Goal: Information Seeking & Learning: Understand process/instructions

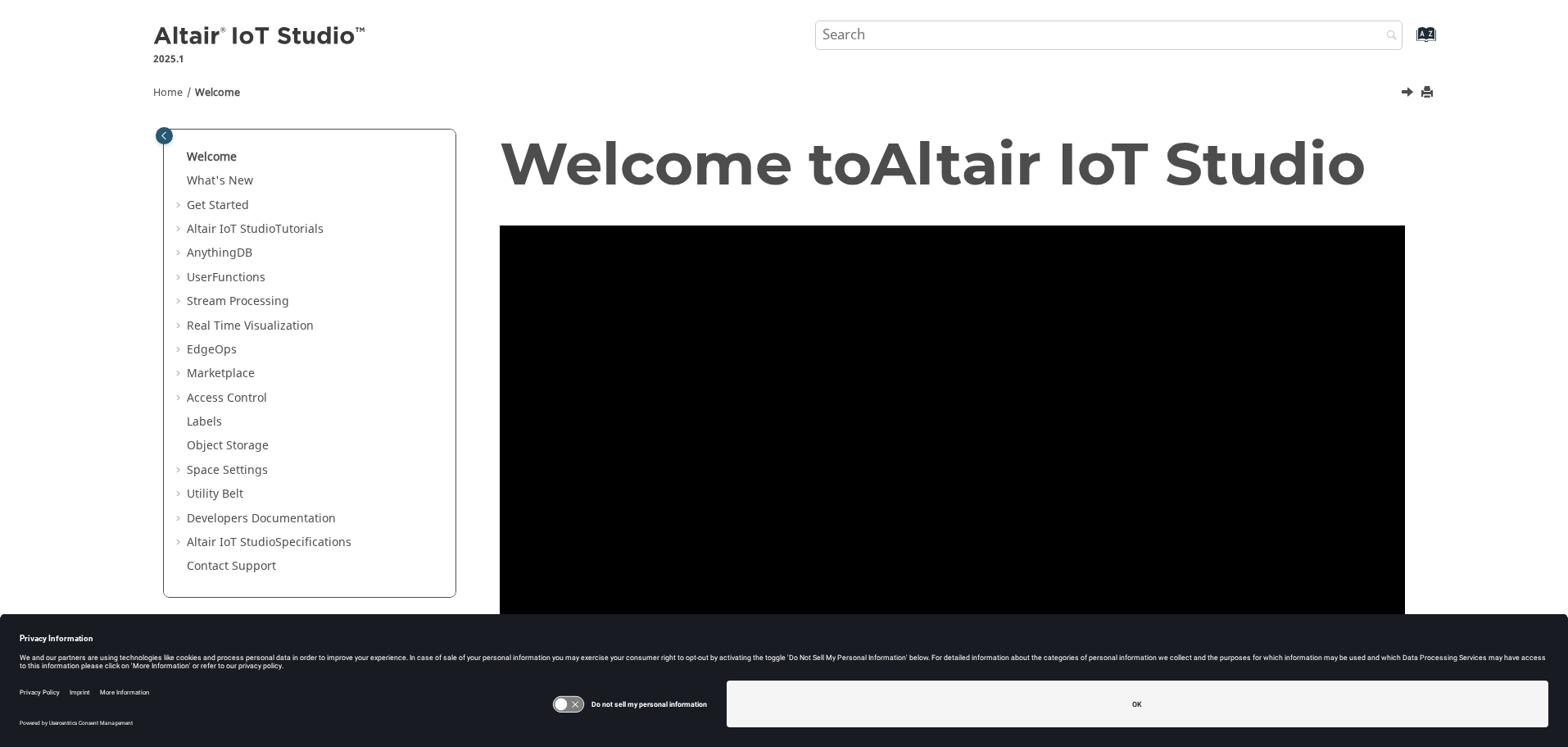
click at [922, 41] on input "Search query" at bounding box center [1109, 35] width 588 height 29
type input "ecp"
click at [1365, 20] on button "Search" at bounding box center [1387, 36] width 45 height 32
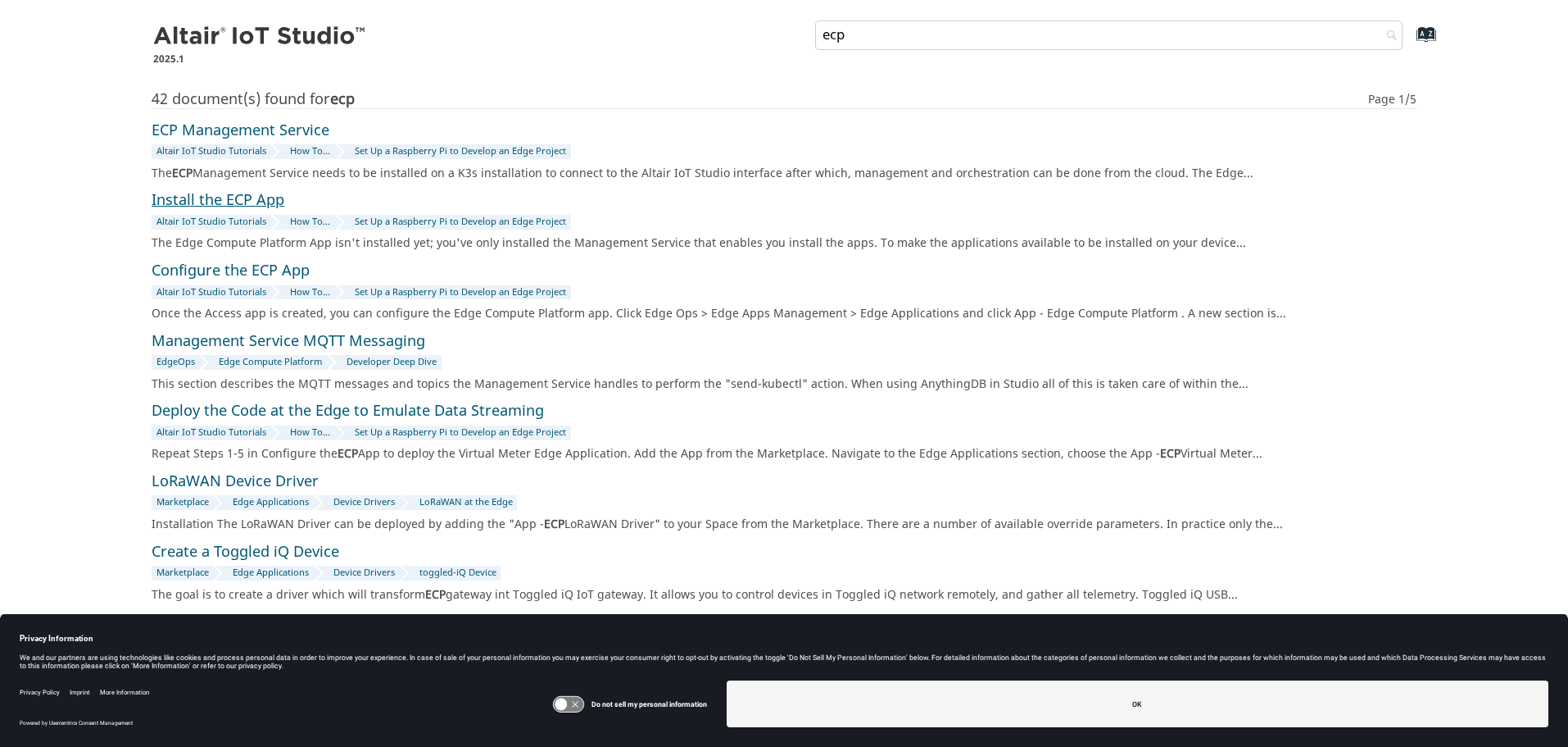
click at [217, 200] on link "Install the ECP App" at bounding box center [218, 200] width 133 height 22
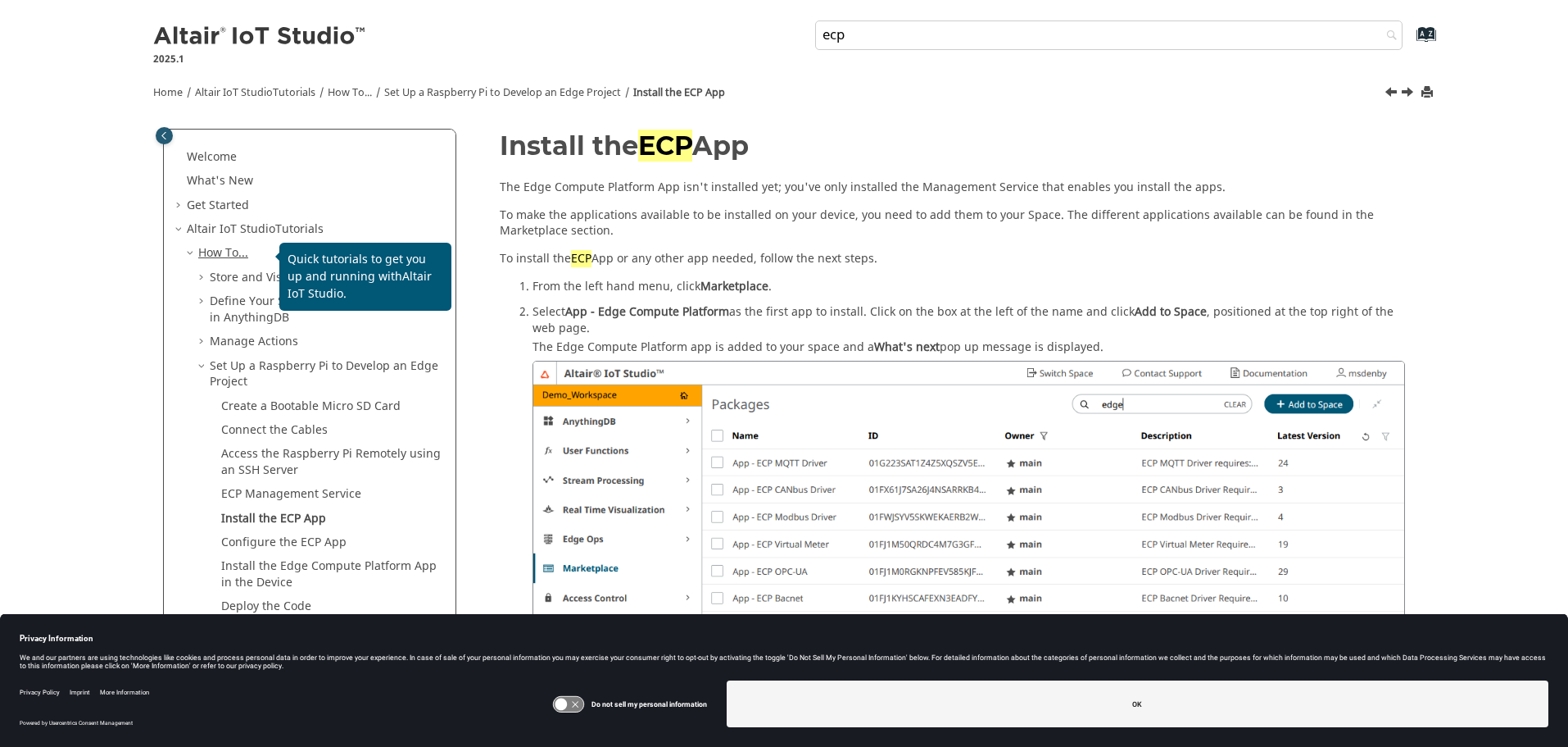
click at [216, 253] on link "How To..." at bounding box center [223, 253] width 50 height 17
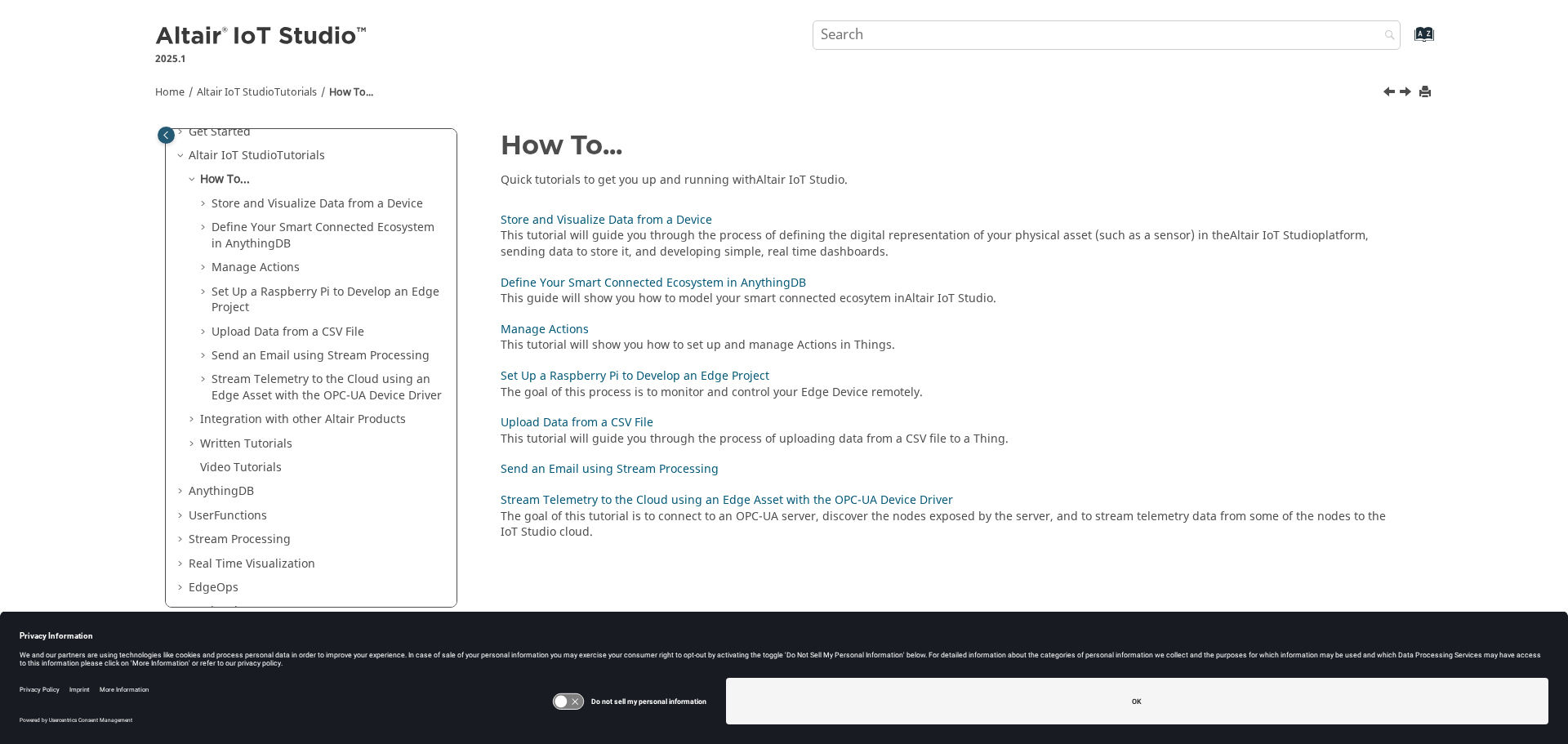
scroll to position [163, 0]
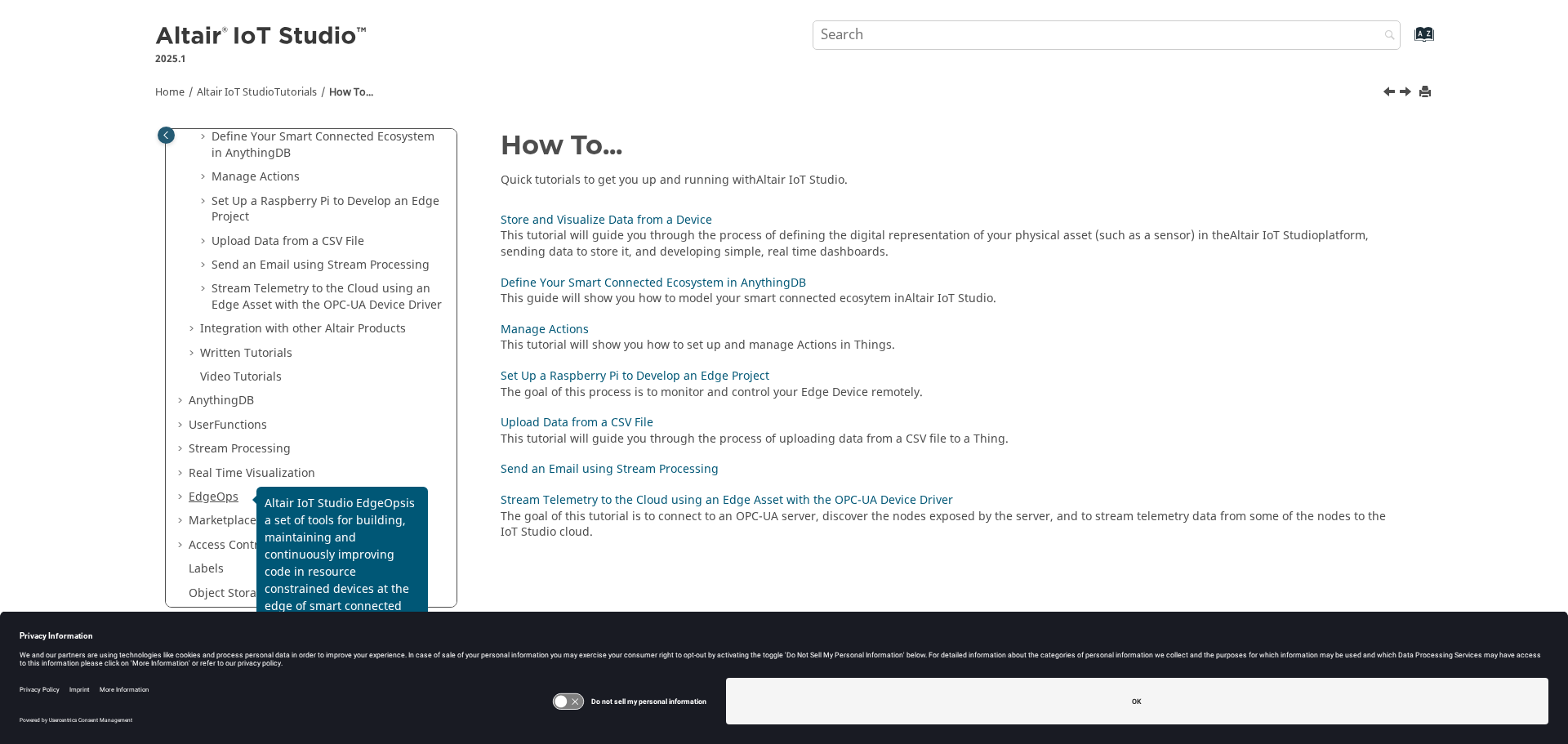
click at [207, 499] on span "EdgeOps" at bounding box center [214, 497] width 50 height 17
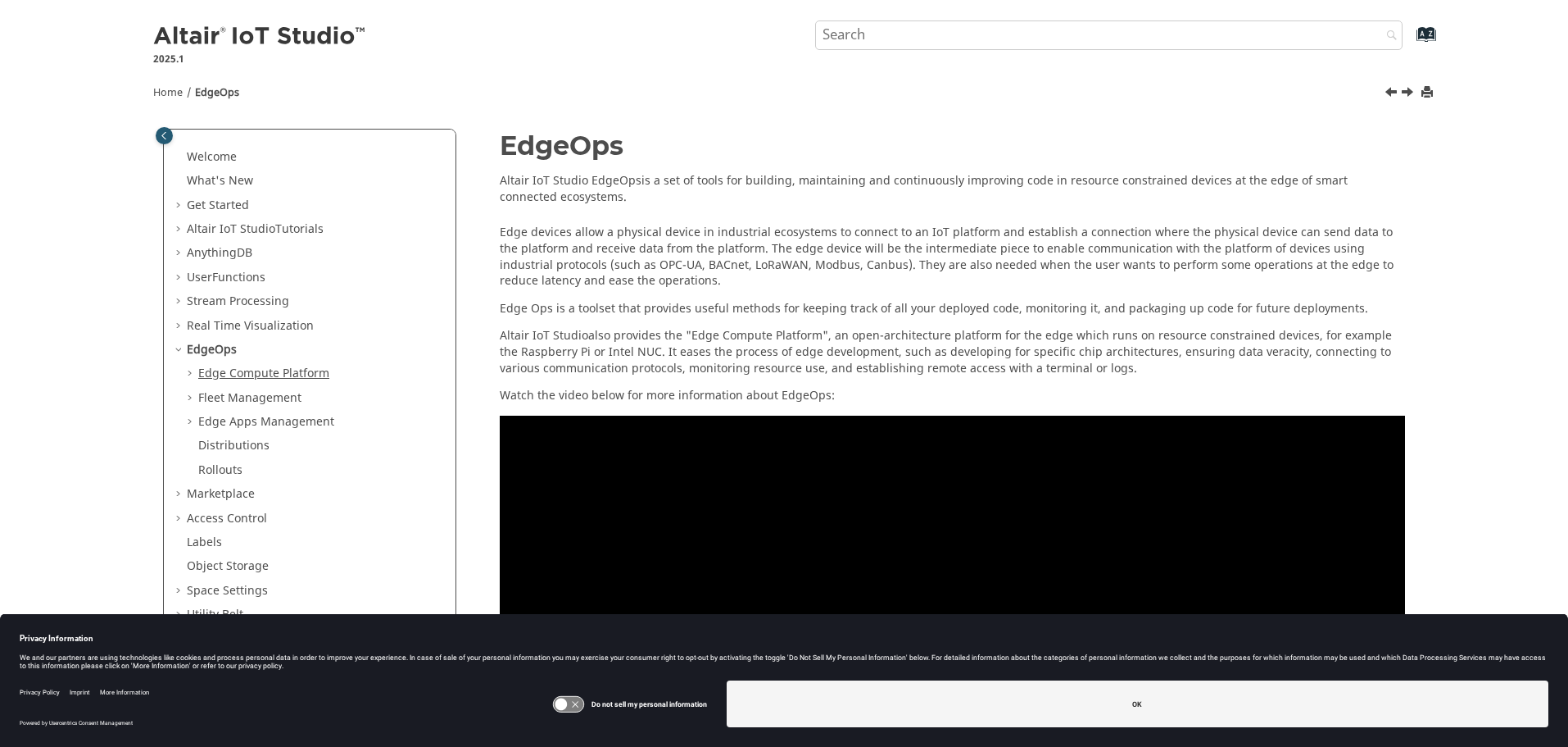
click at [262, 377] on span "Edge Compute Platform" at bounding box center [264, 374] width 132 height 17
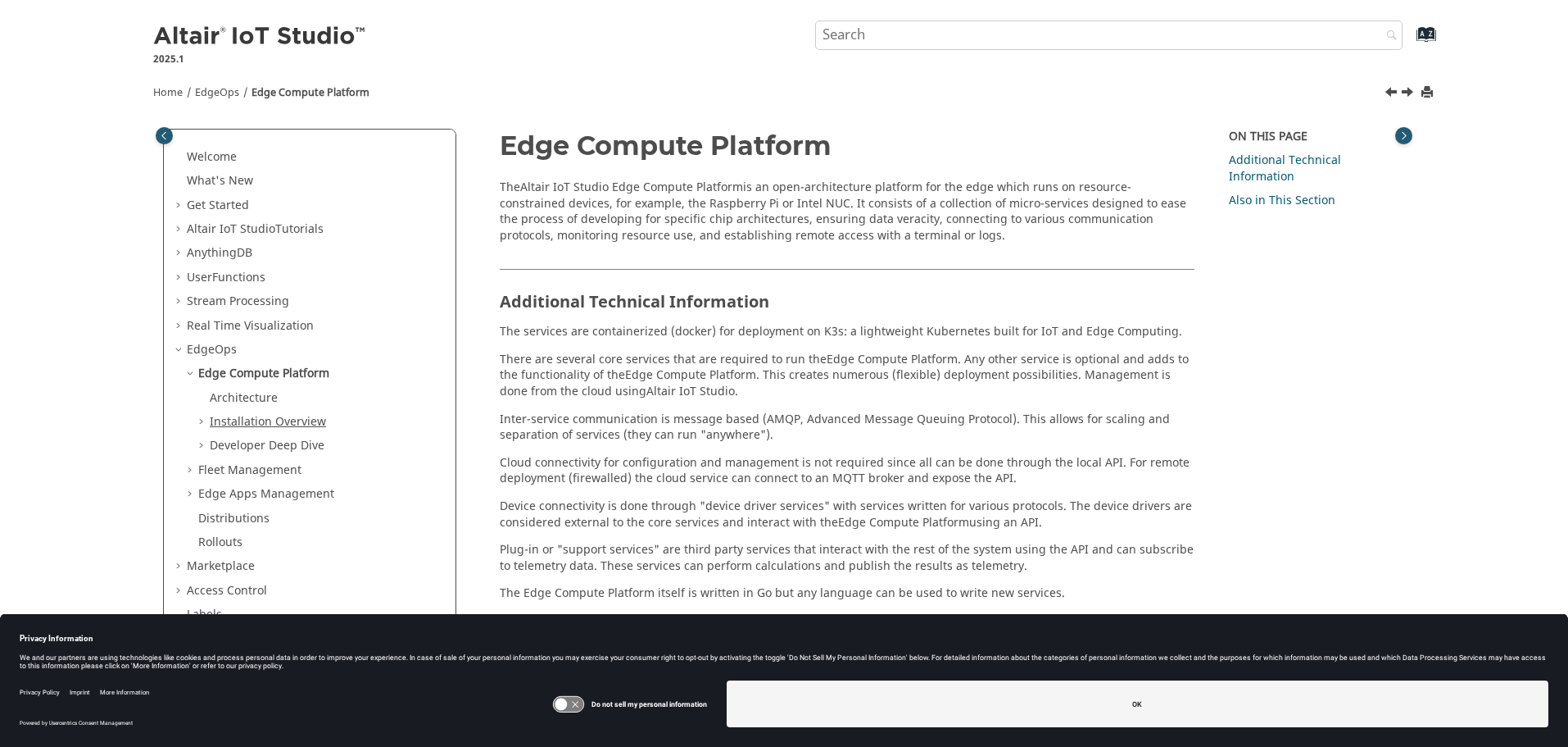
click at [238, 419] on link "Installation Overview" at bounding box center [268, 422] width 116 height 17
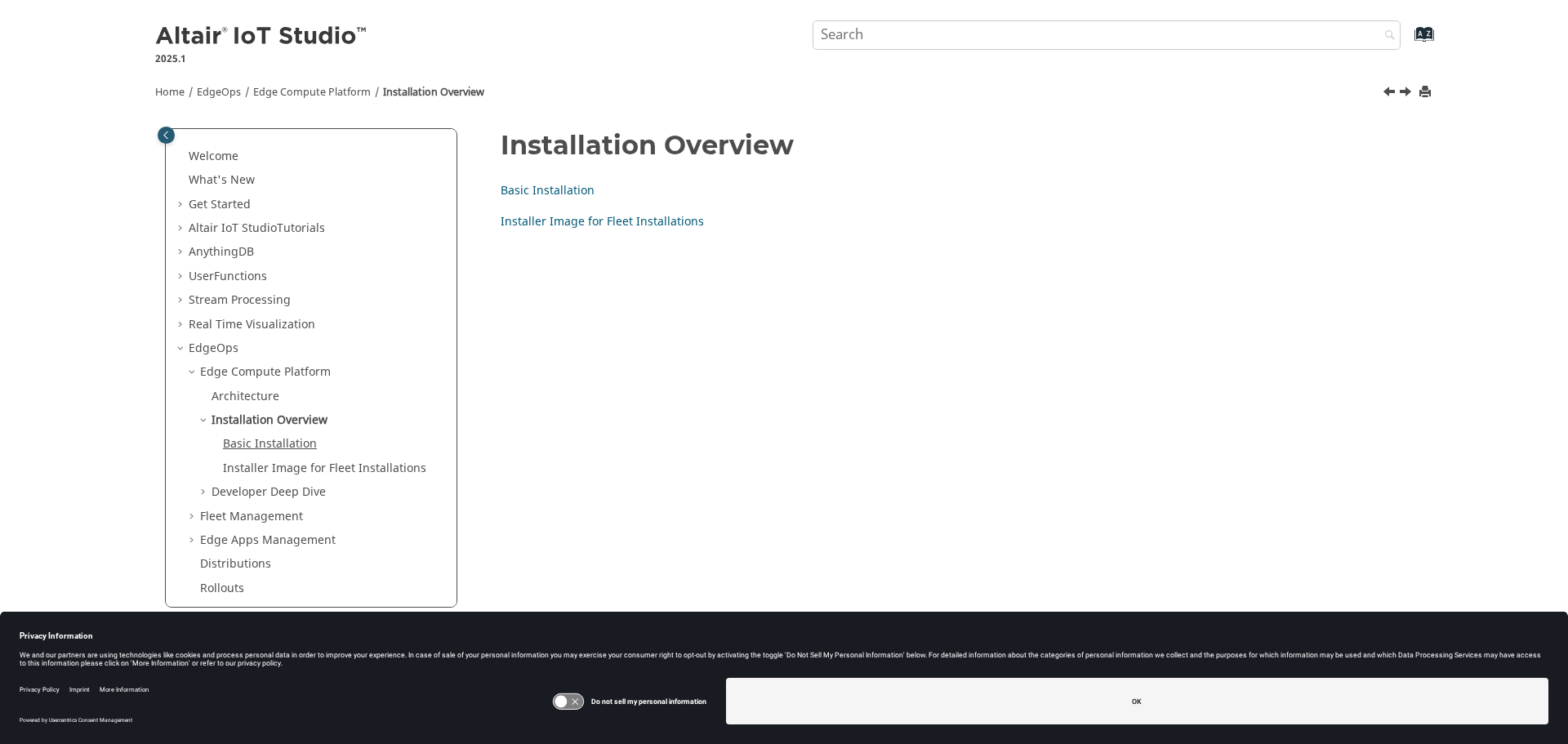
click at [276, 449] on link "Basic Installation" at bounding box center [269, 444] width 93 height 17
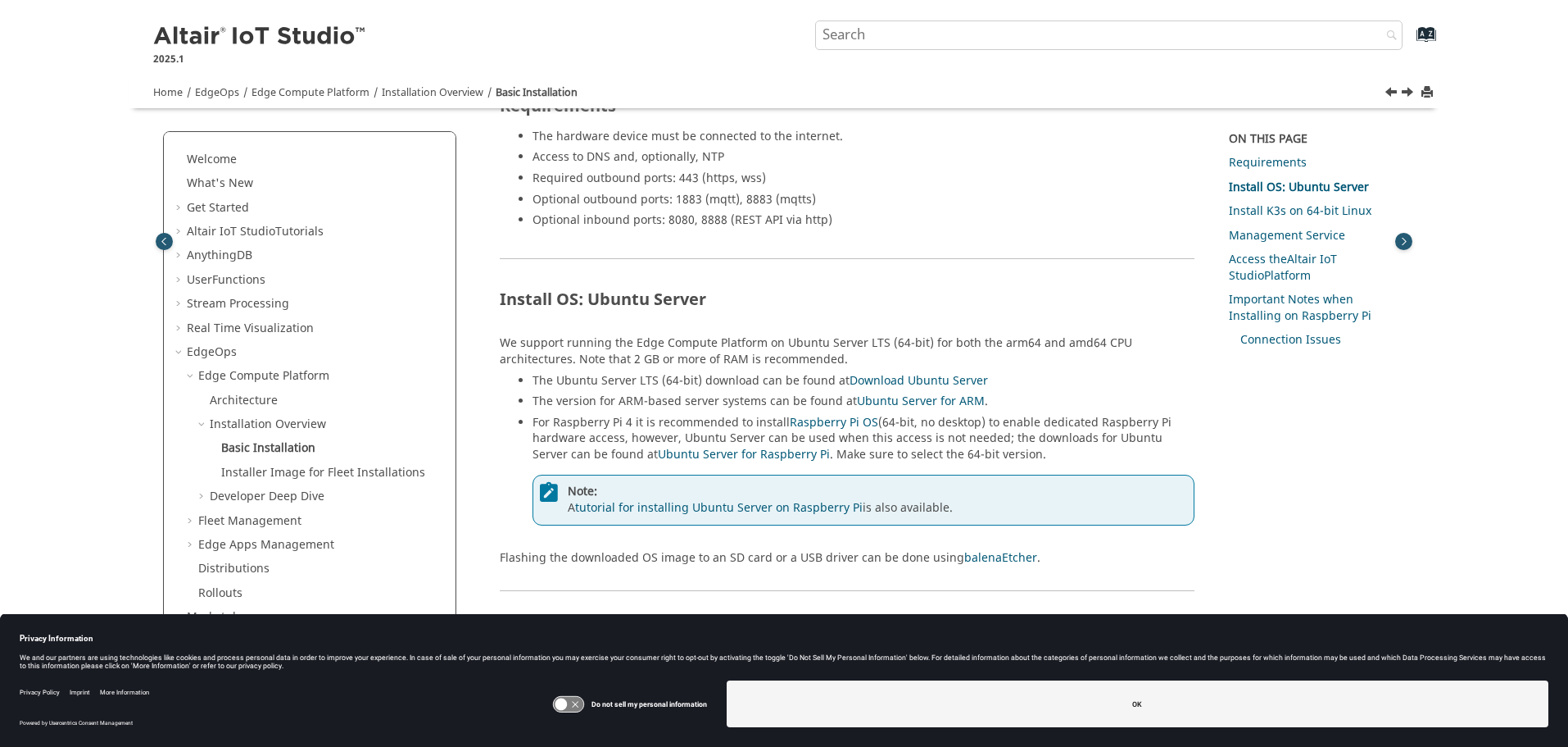
scroll to position [533, 0]
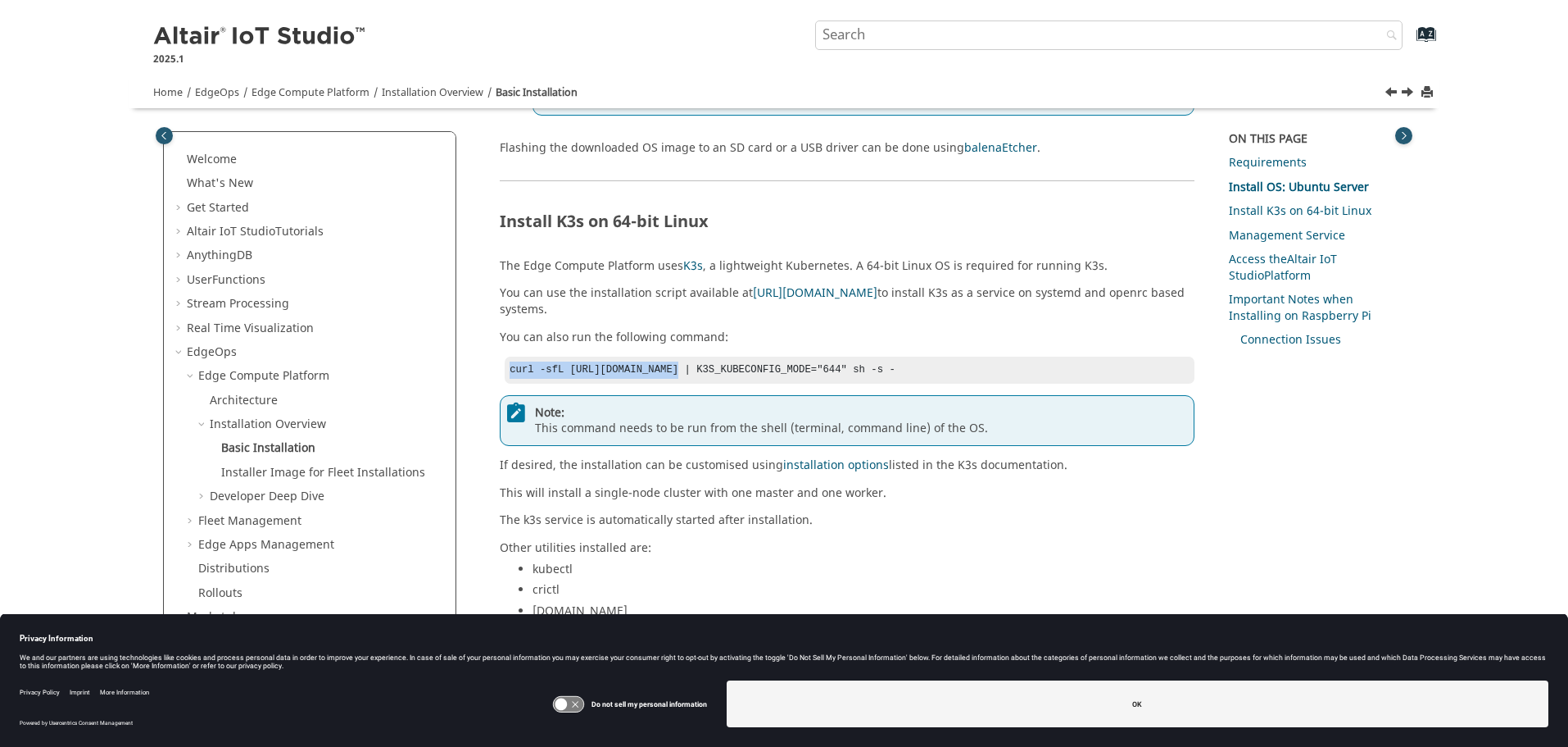
drag, startPoint x: 663, startPoint y: 353, endPoint x: 496, endPoint y: 353, distance: 167.0
copy code "curl -sfL https://get.k3s.io"
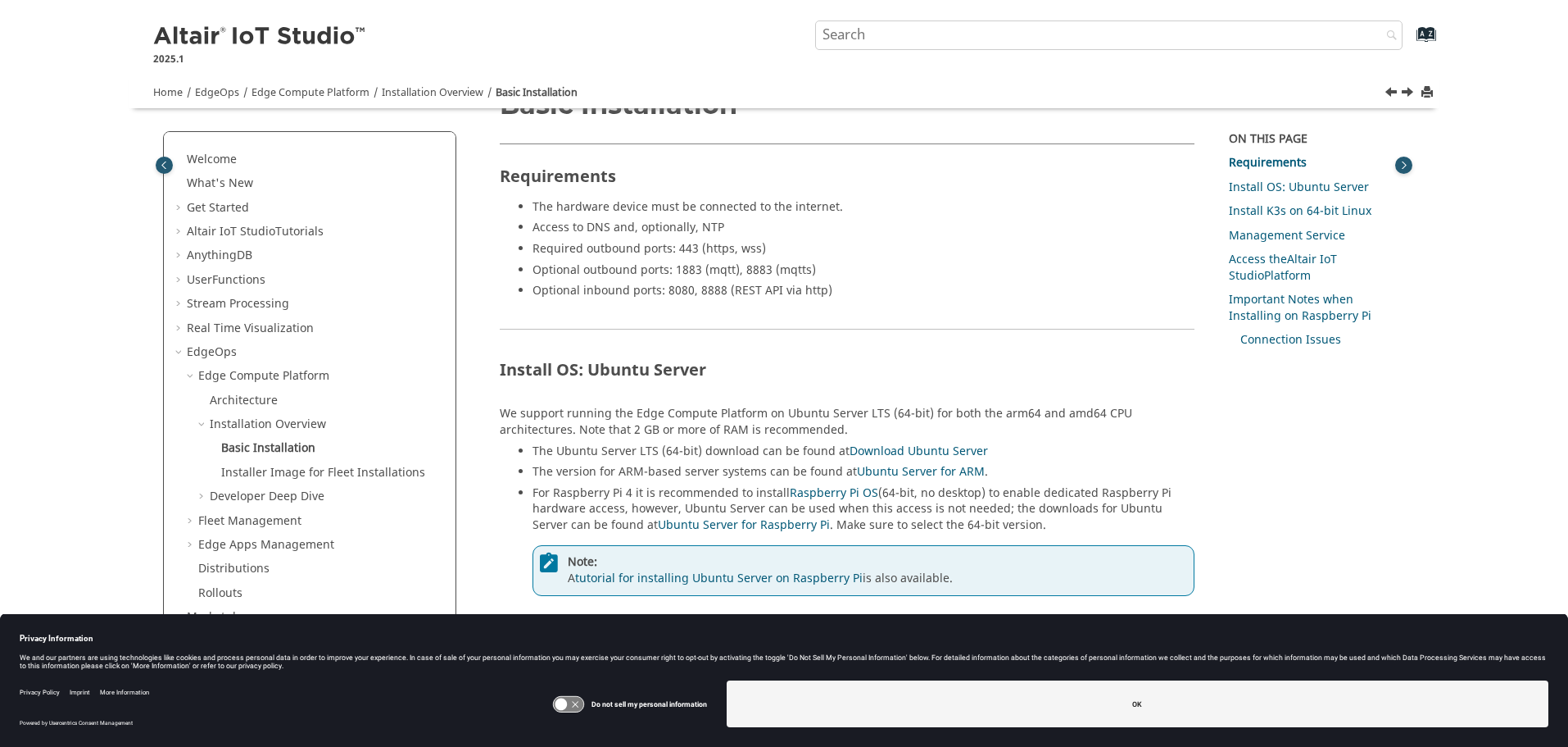
scroll to position [82, 0]
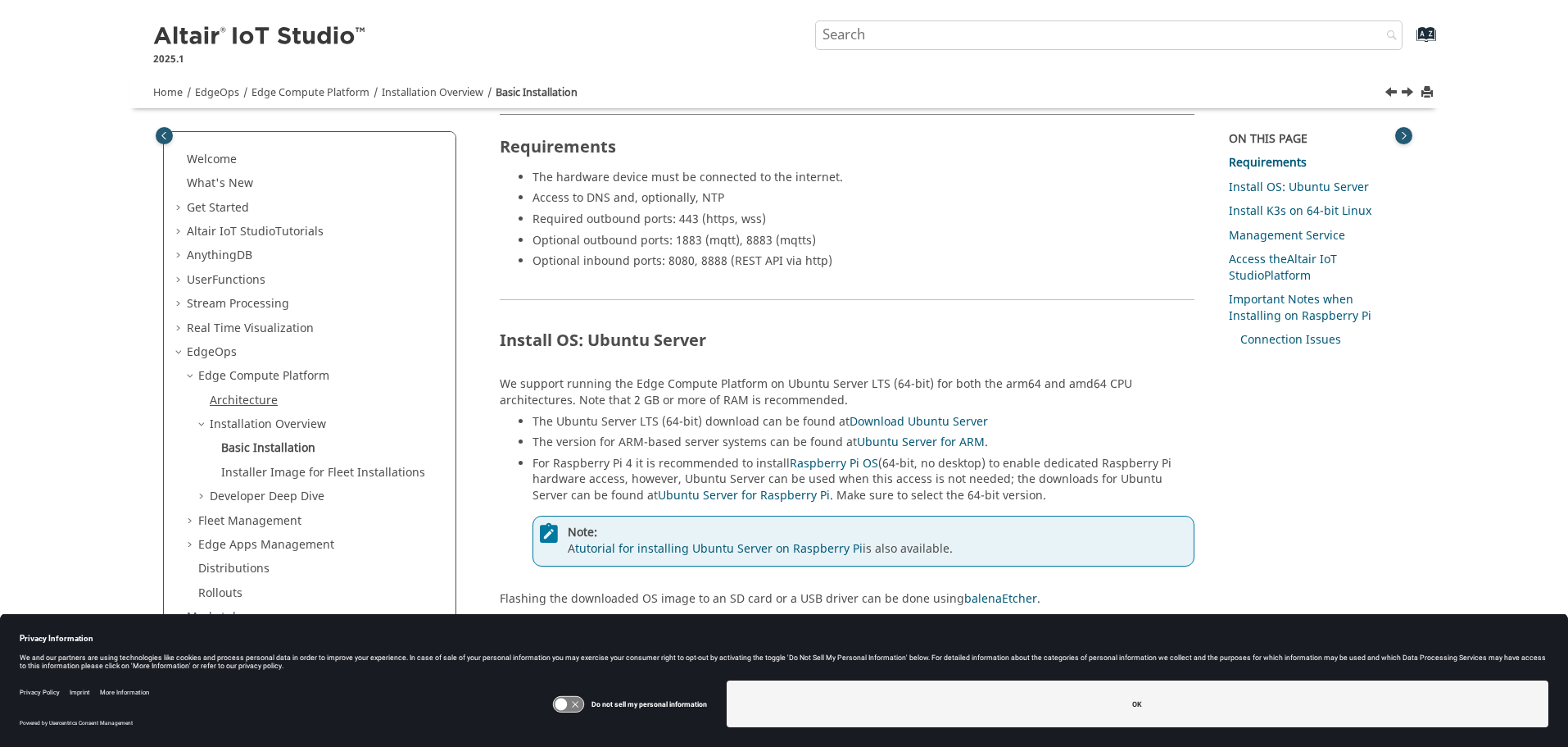
click at [250, 400] on link "Architecture" at bounding box center [244, 401] width 68 height 17
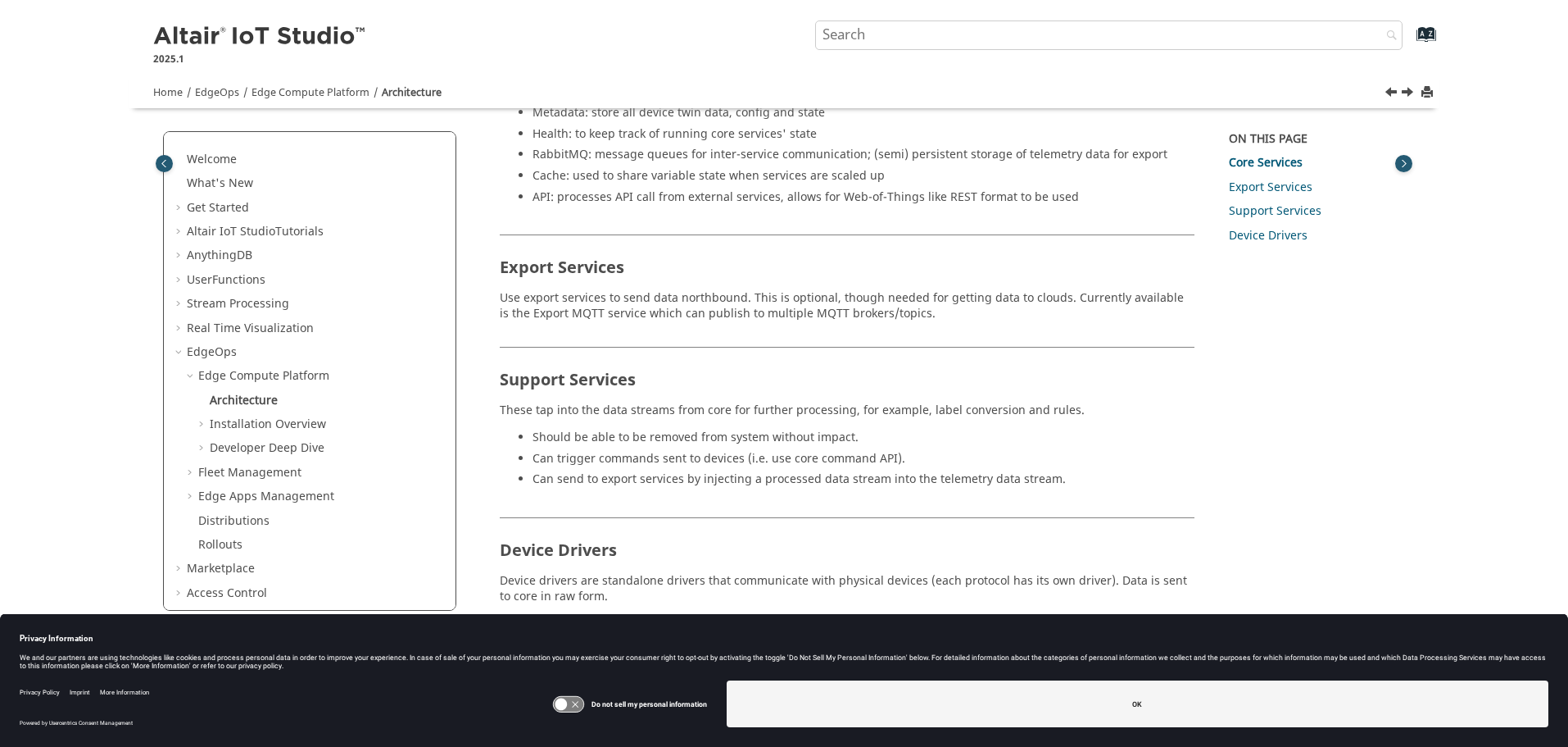
scroll to position [814, 0]
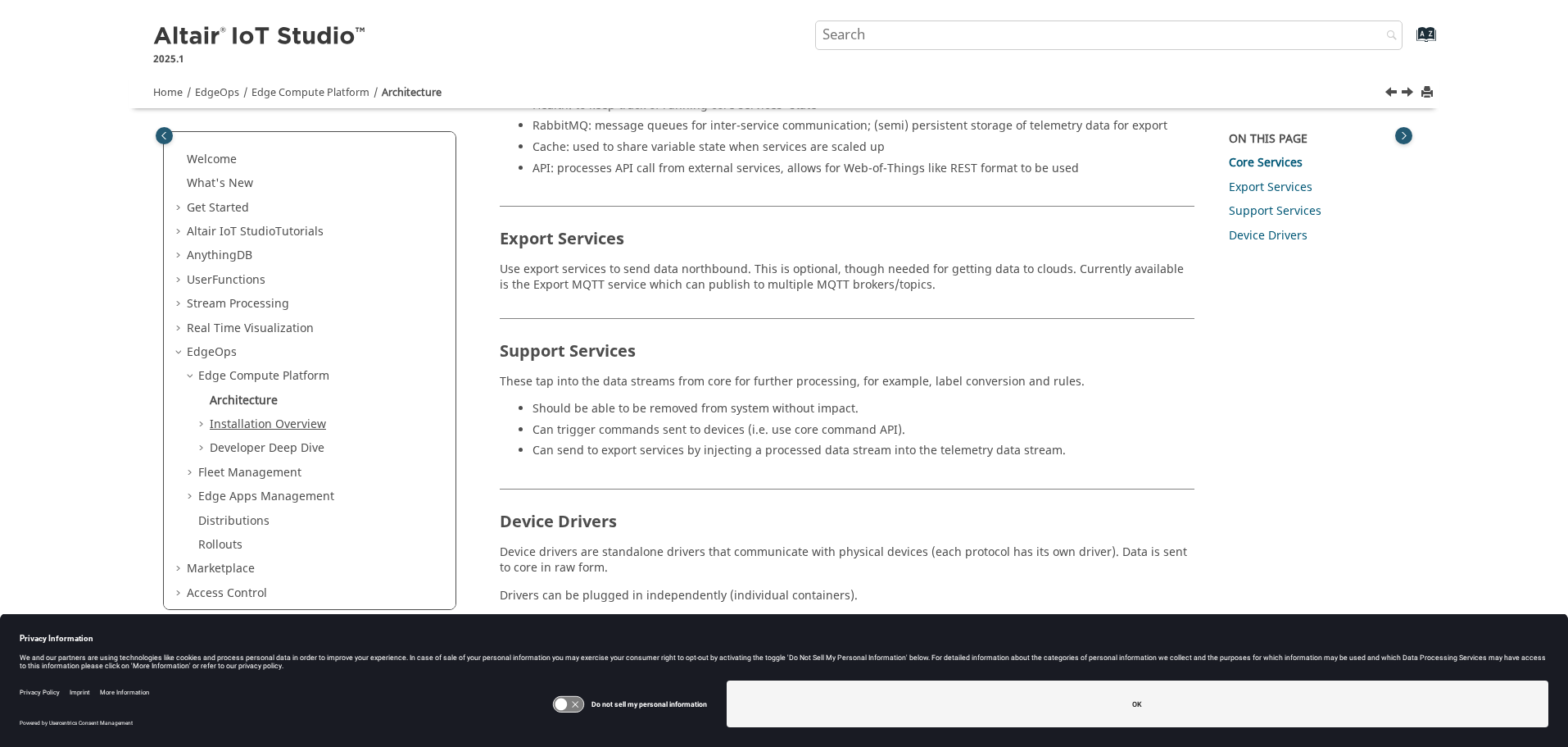
click at [276, 421] on link "Installation Overview" at bounding box center [268, 425] width 116 height 17
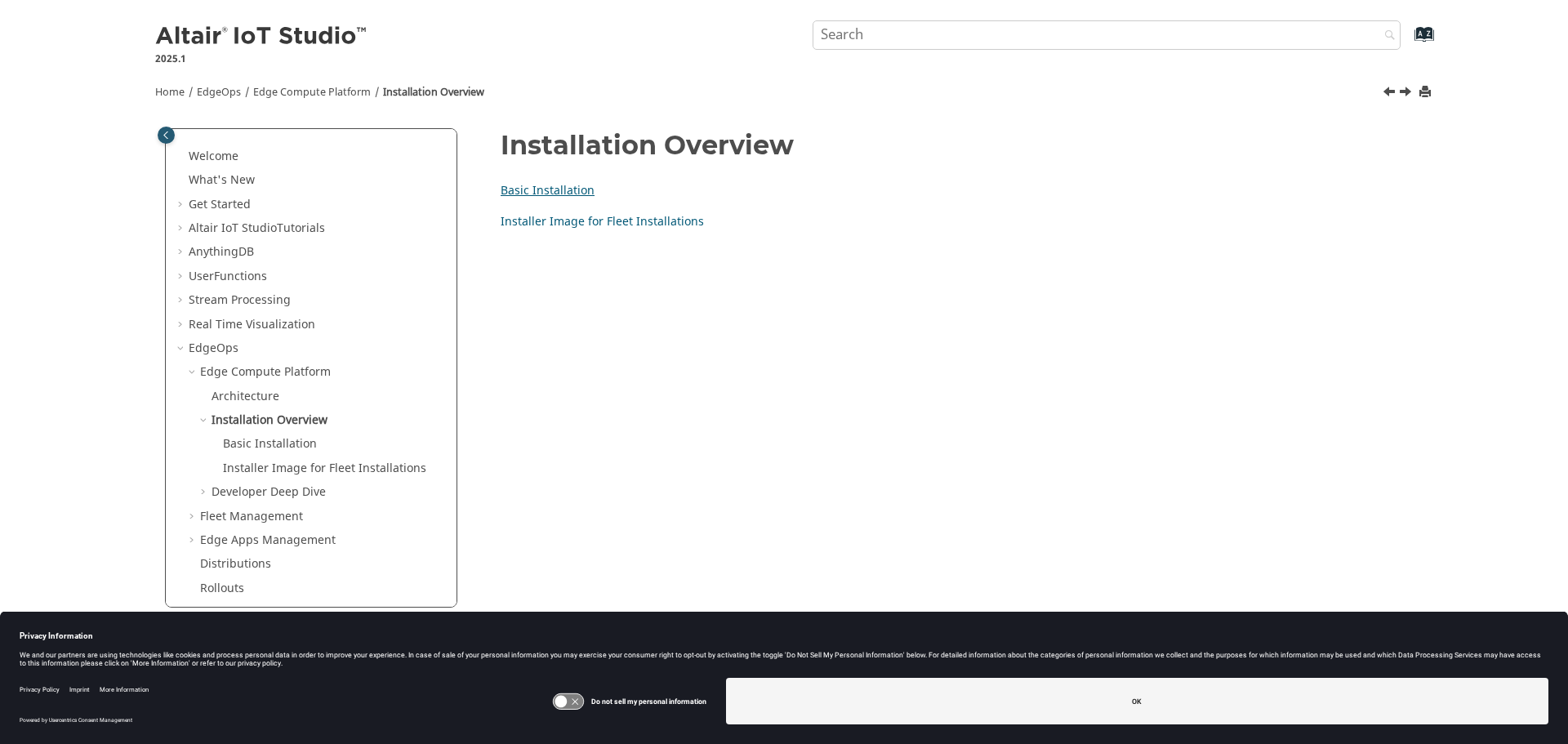
click at [522, 187] on link "Basic Installation" at bounding box center [546, 191] width 93 height 17
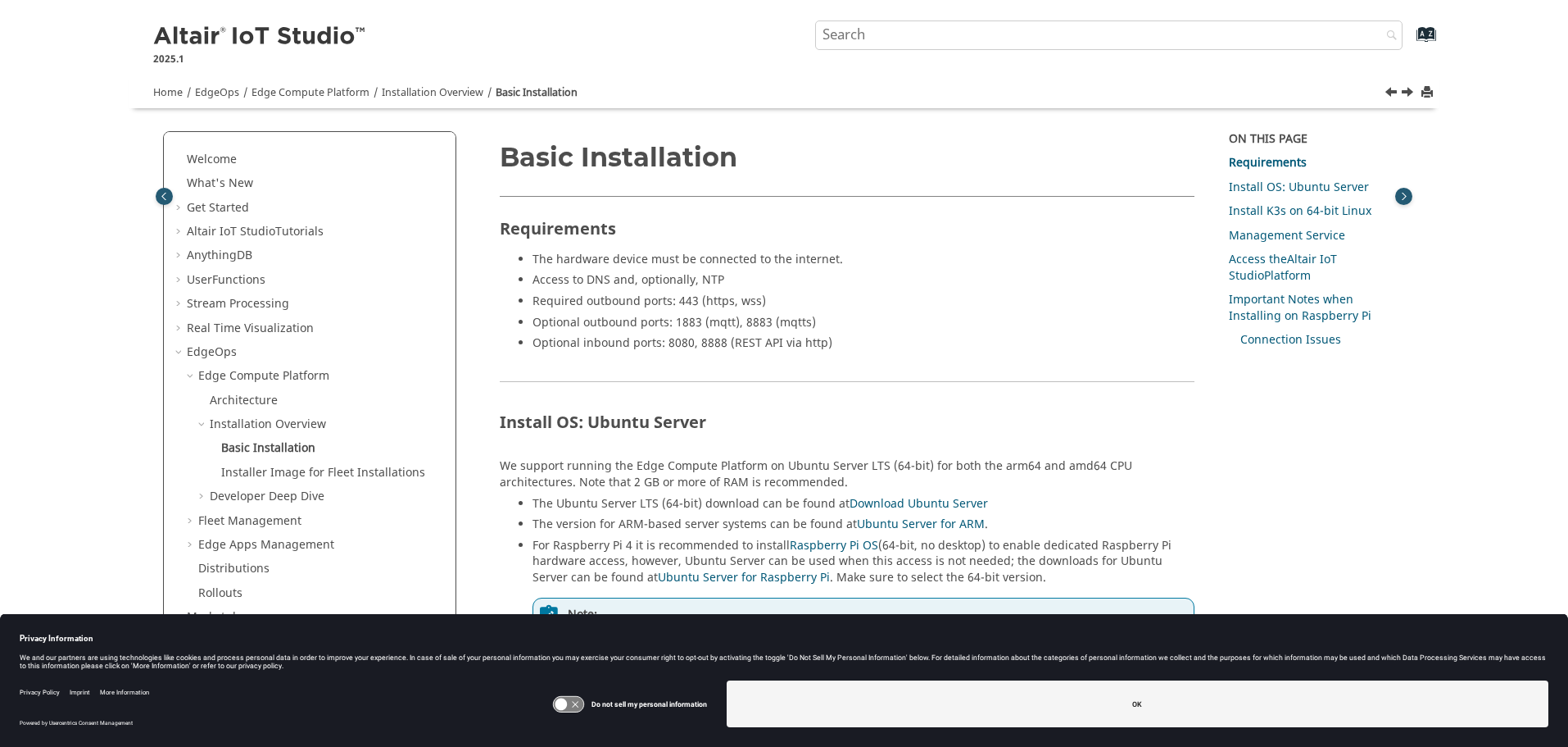
scroll to position [164, 0]
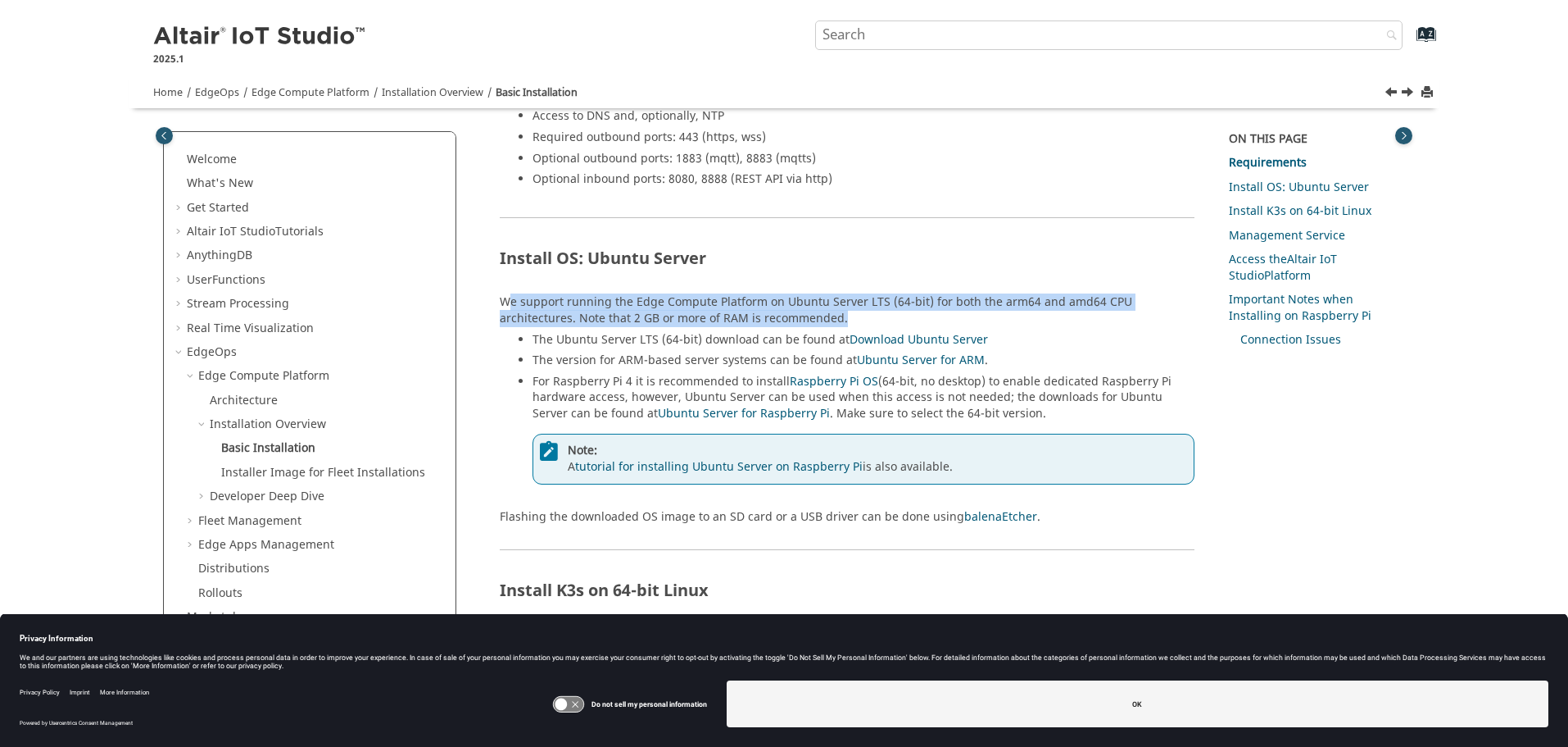
drag, startPoint x: 509, startPoint y: 299, endPoint x: 779, endPoint y: 314, distance: 270.4
click at [779, 314] on div "We support running the Edge Compute Platform on Ubuntu Server LTS (64-bit) for …" at bounding box center [847, 397] width 695 height 206
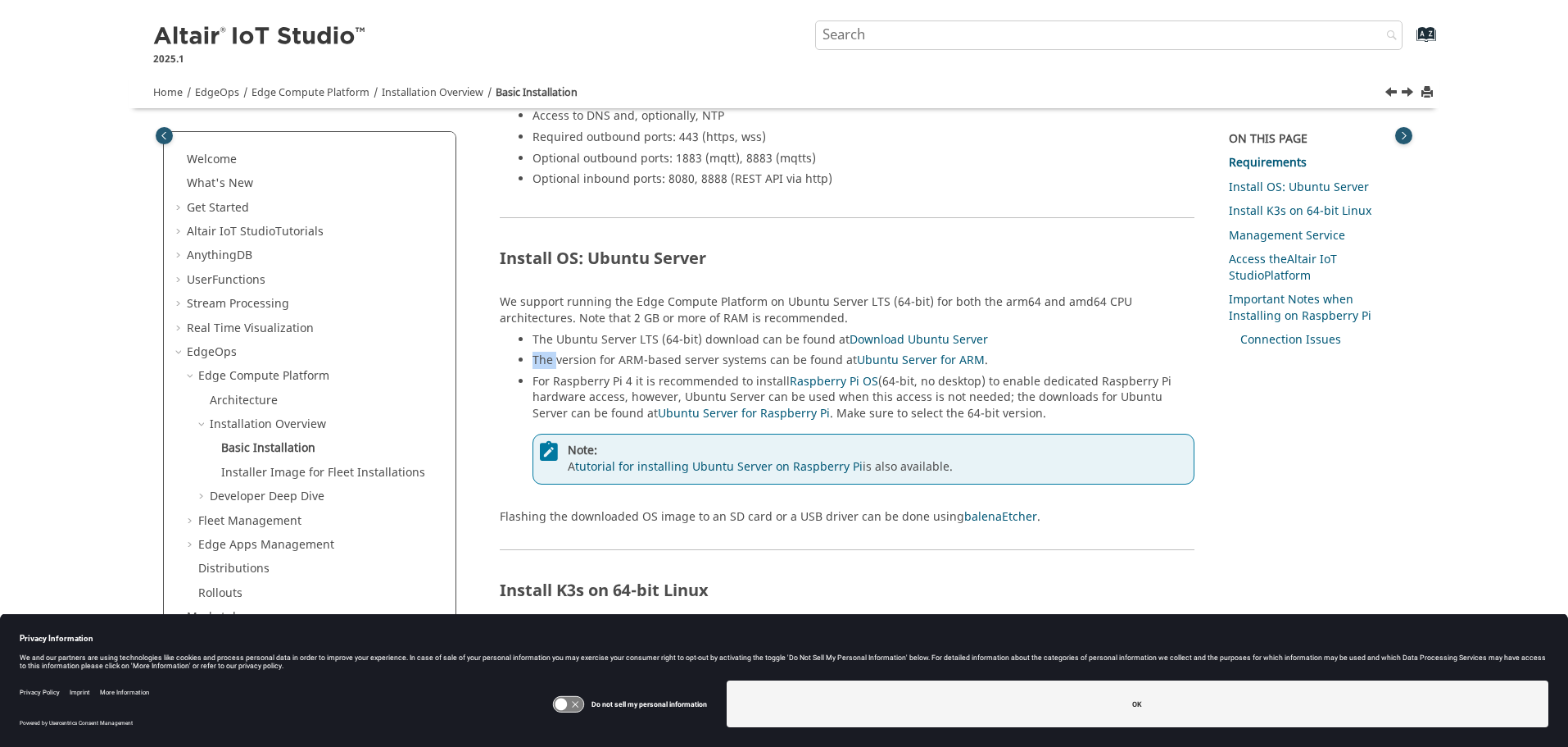
drag, startPoint x: 529, startPoint y: 362, endPoint x: 557, endPoint y: 362, distance: 28.0
click at [557, 362] on ul "The Ubuntu Server LTS (64-bit) download can be found at Download Ubuntu Server …" at bounding box center [847, 416] width 695 height 169
drag, startPoint x: 533, startPoint y: 340, endPoint x: 828, endPoint y: 335, distance: 295.0
click at [814, 335] on li "The Ubuntu Server LTS (64-bit) download can be found at Download Ubuntu Server" at bounding box center [864, 343] width 662 height 21
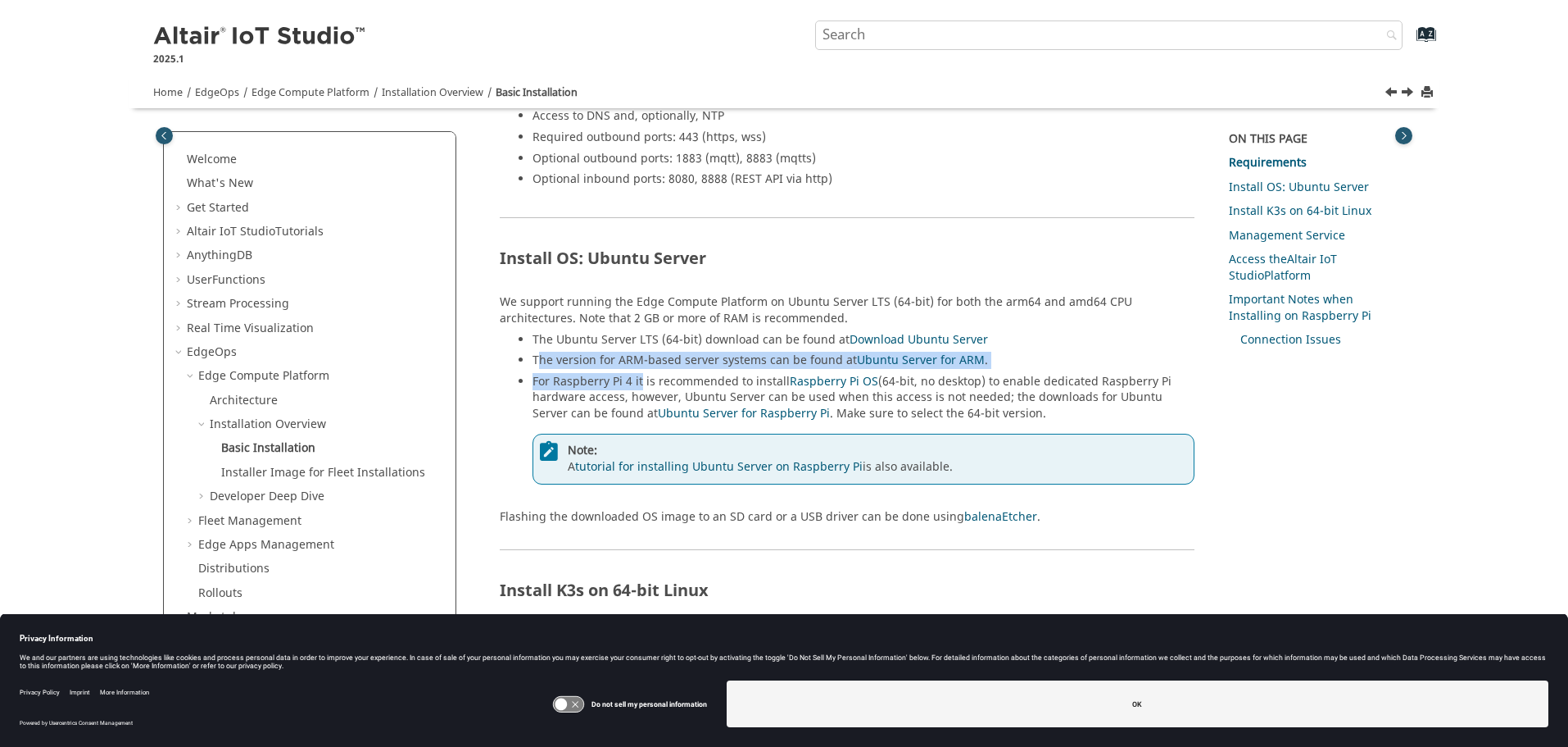
drag, startPoint x: 541, startPoint y: 366, endPoint x: 639, endPoint y: 374, distance: 98.3
click at [639, 374] on ul "The Ubuntu Server LTS (64-bit) download can be found at Download Ubuntu Server …" at bounding box center [847, 416] width 695 height 169
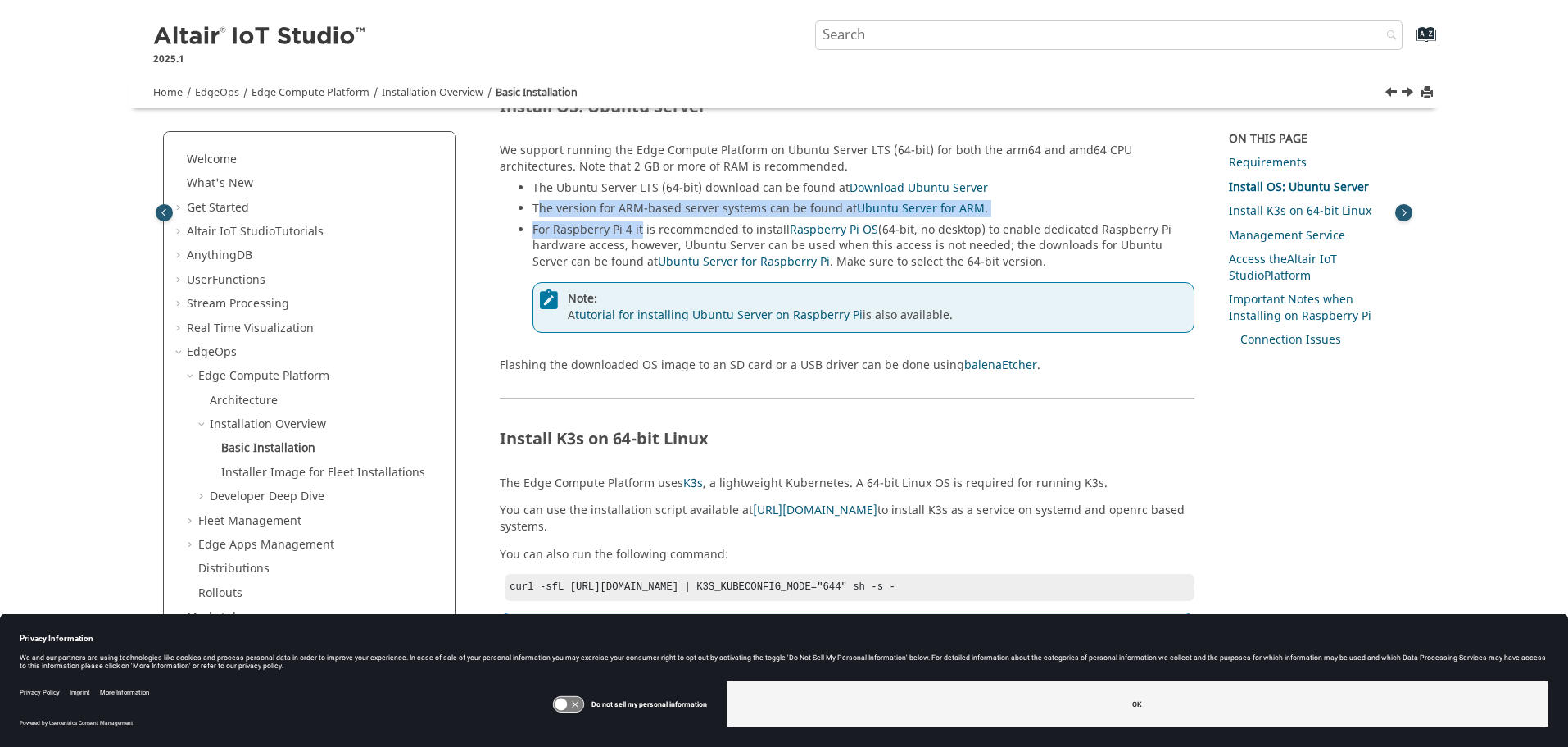
scroll to position [410, 0]
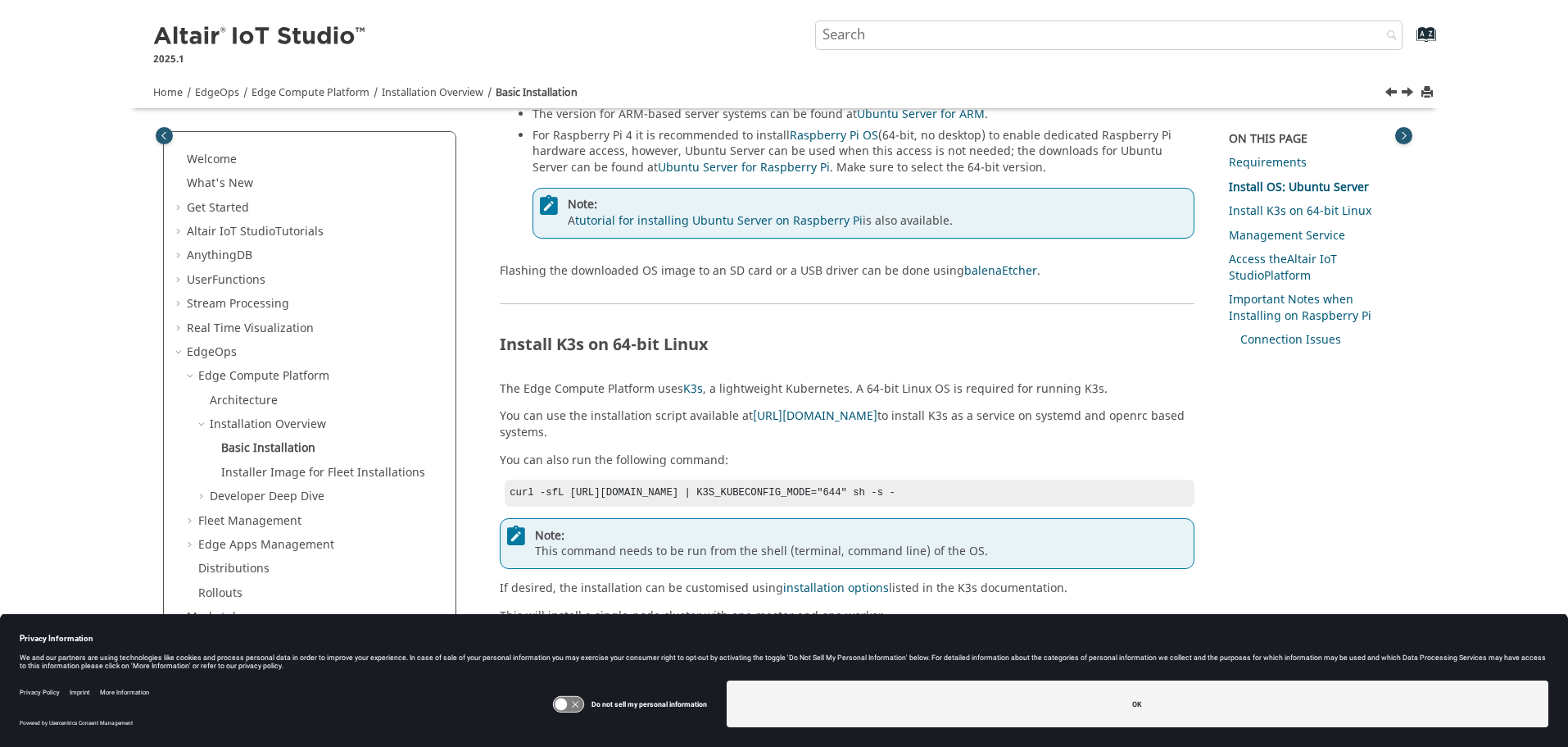
click at [512, 266] on p "Flashing the downloaded OS image to an SD card or a USB driver can be done usin…" at bounding box center [847, 271] width 695 height 16
drag, startPoint x: 501, startPoint y: 271, endPoint x: 926, endPoint y: 270, distance: 425.0
click at [926, 270] on p "Flashing the downloaded OS image to an SD card or a USB driver can be done usin…" at bounding box center [847, 271] width 695 height 16
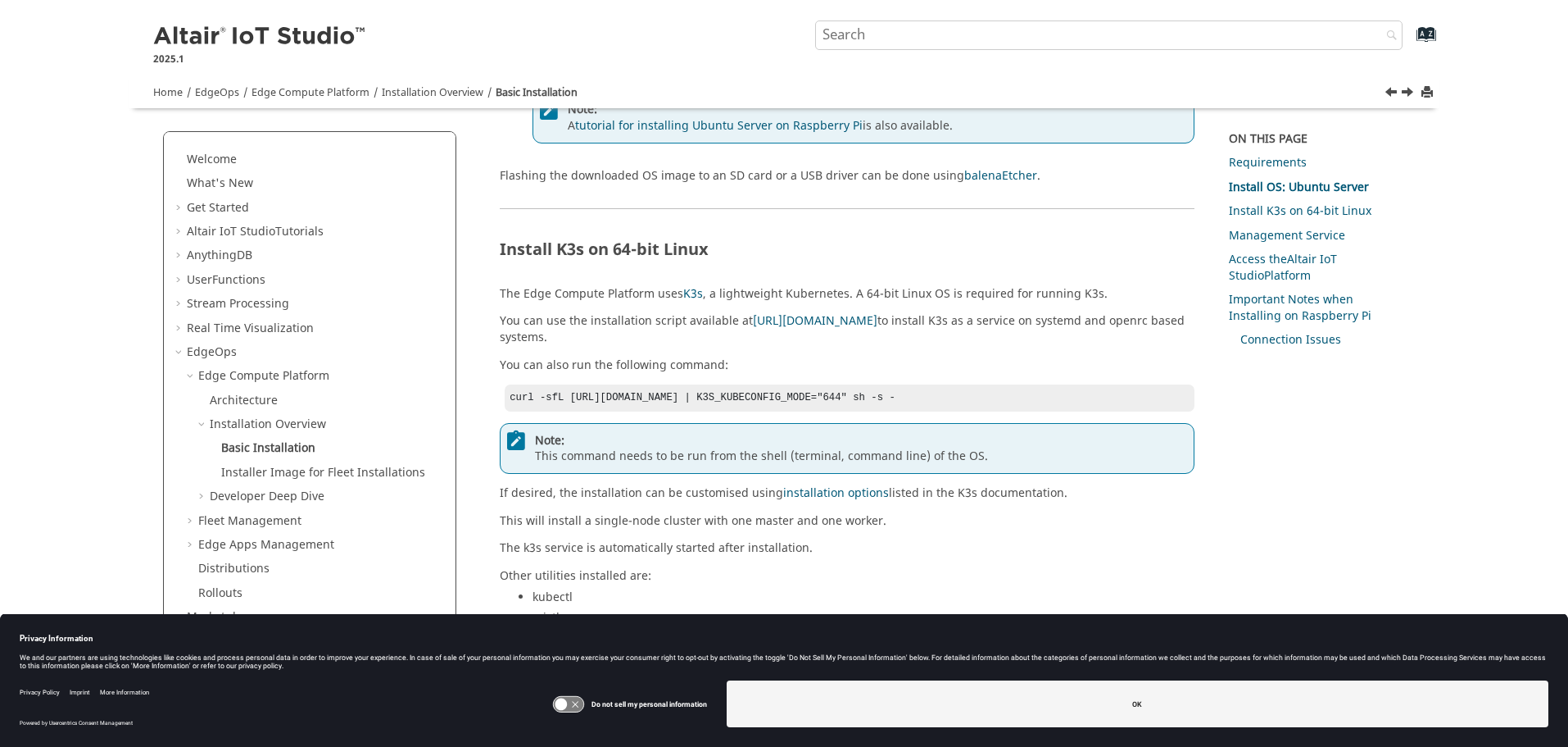
scroll to position [574, 0]
